Goal: Task Accomplishment & Management: Use online tool/utility

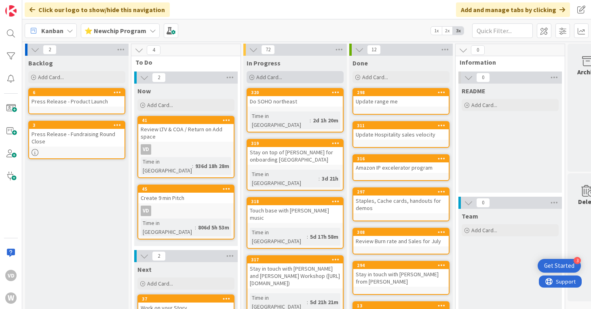
click at [275, 77] on span "Add Card..." at bounding box center [269, 77] width 26 height 7
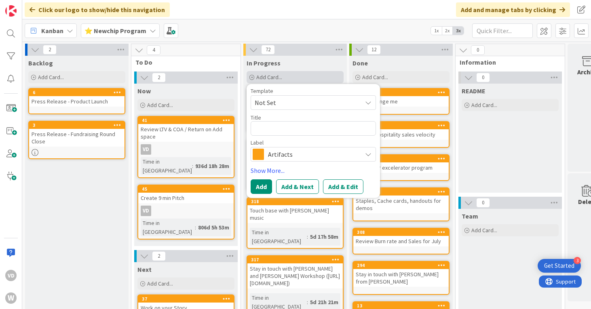
type textarea "x"
type textarea "S"
type textarea "x"
type textarea "St"
type textarea "x"
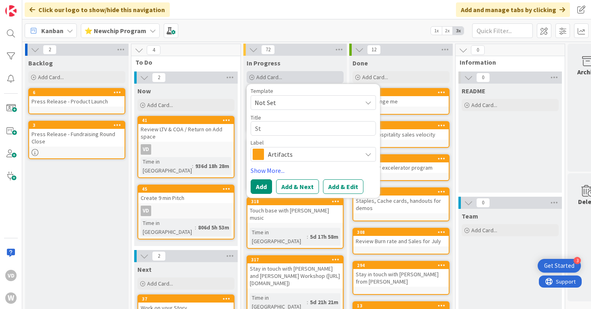
type textarea "Sta"
type textarea "x"
type textarea "Stay"
type textarea "x"
type textarea "Stay"
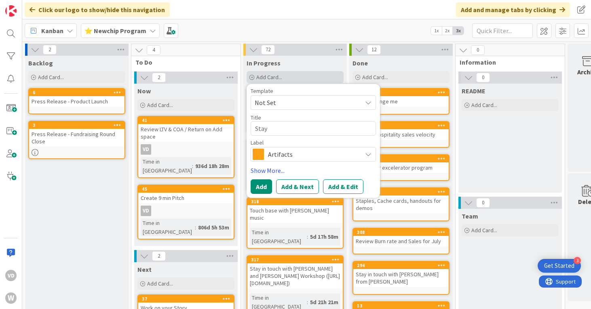
type textarea "x"
type textarea "Stay o"
type textarea "x"
type textarea "Stay on"
type textarea "x"
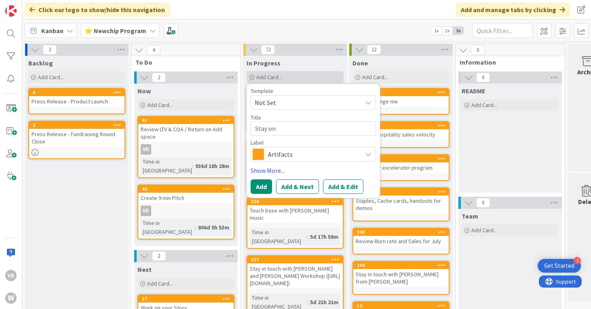
type textarea "Stay on"
type textarea "x"
type textarea "Stay on t"
type textarea "x"
type textarea "Stay on to"
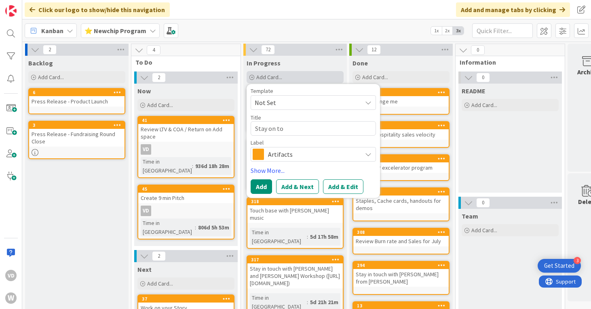
type textarea "x"
type textarea "Stay on top"
type textarea "x"
type textarea "Stay on top"
type textarea "x"
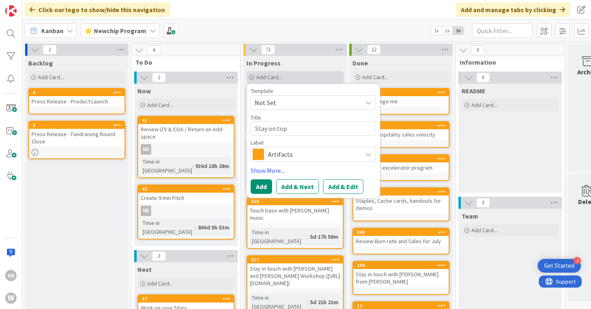
type textarea "Stay on top o"
type textarea "x"
type textarea "Stay on top of"
type textarea "x"
type textarea "Stay on top of"
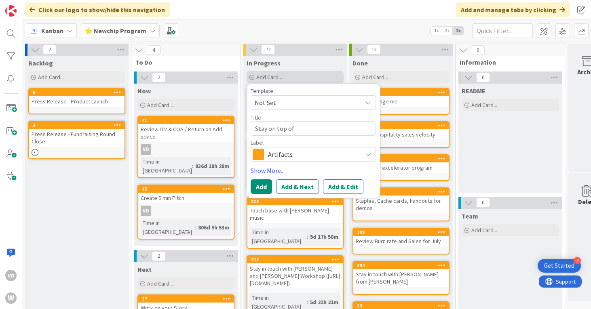
type textarea "x"
type textarea "Stay on top of D"
type textarea "x"
type textarea "Stay on top of Da"
type textarea "x"
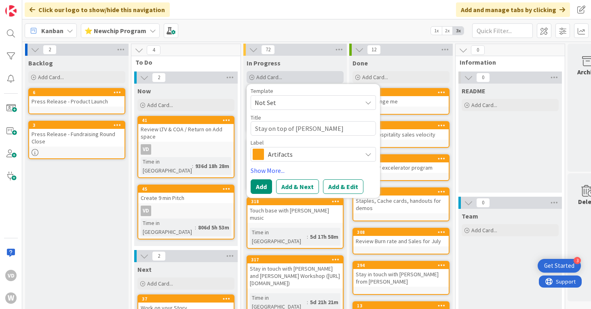
type textarea "Stay on top of Dani"
type textarea "x"
type textarea "Stay on top of Danio"
type textarea "x"
type textarea "Stay on top of Danio"
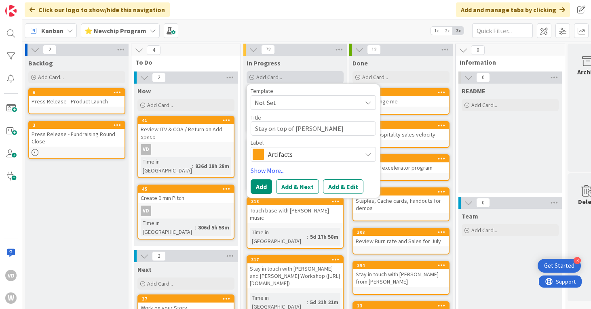
type textarea "x"
type textarea "Stay on top of Danio"
type textarea "x"
type textarea "Stay on top of Dani"
type textarea "x"
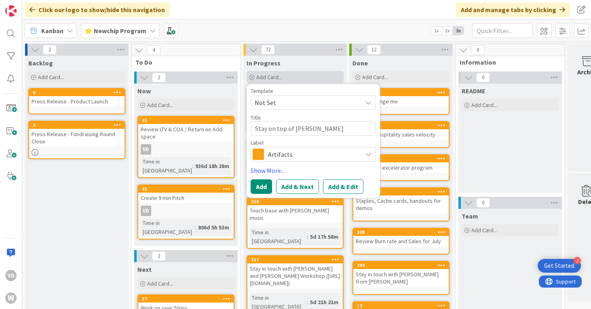
type textarea "Stay on top of Dani"
type textarea "x"
type textarea "Stay on top of Dani f"
type textarea "x"
type textarea "Stay on top of Dani fo"
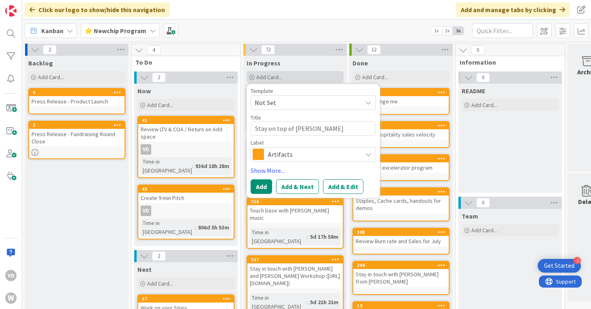
type textarea "x"
type textarea "Stay on top of Dani for"
type textarea "x"
type textarea "Stay on top of Dani for"
type textarea "x"
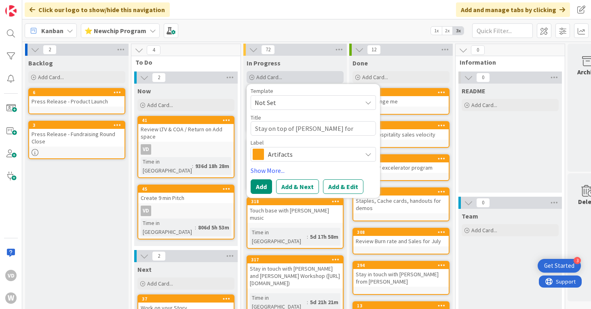
type textarea "Stay on top of Dani for A"
type textarea "x"
type textarea "Stay on top of Dani for AL"
type textarea "x"
type textarea "Stay on top of Dani for ALT"
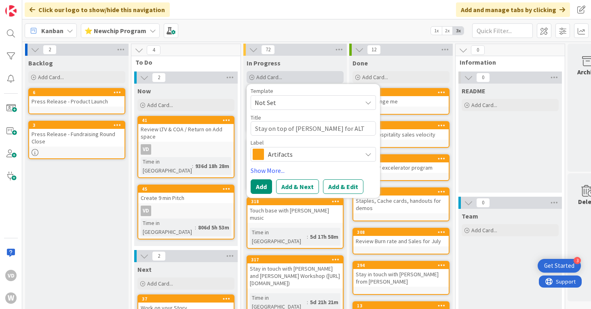
type textarea "x"
type textarea "Stay on top of Dani for ALTR"
type textarea "x"
type textarea "Stay on top of Dani for ALTRD"
type textarea "x"
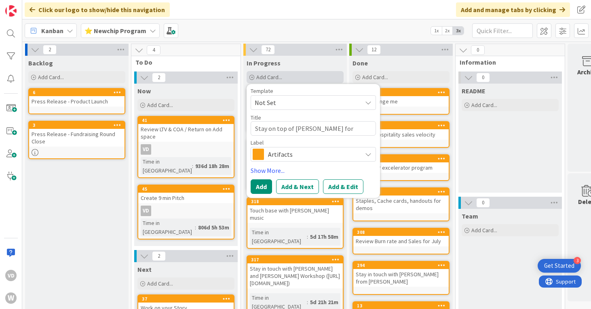
type textarea "Stay on top of Dani for ALTRD"
type textarea "x"
type textarea "Stay on top of Dani for ALTRD c"
type textarea "x"
type textarea "Stay on top of Dani for ALTRD co"
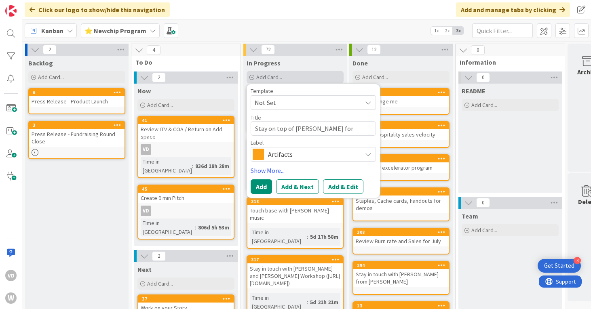
type textarea "x"
type textarea "Stay on top of Dani for ALTRD cont"
type textarea "x"
type textarea "Stay on top of Dani for ALTRD contr"
type textarea "x"
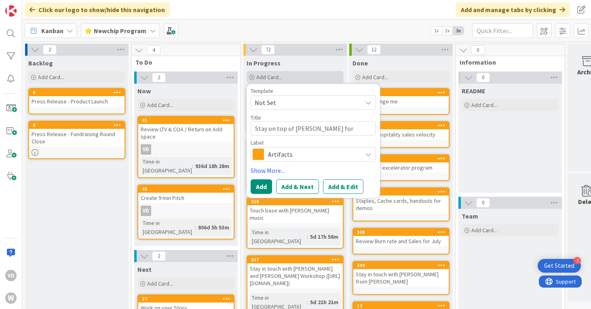
type textarea "Stay on top of Dani for ALTRD contra"
type textarea "x"
type textarea "Stay on top of Dani for ALTRD contract"
type textarea "x"
click at [258, 186] on button "Add" at bounding box center [261, 187] width 21 height 15
